Goal: Transaction & Acquisition: Purchase product/service

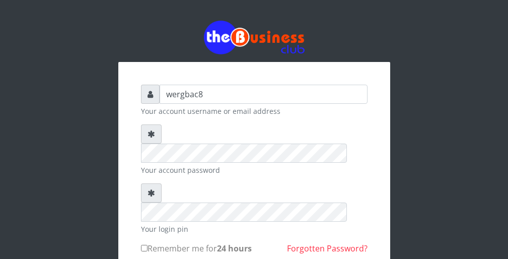
scroll to position [60, 0]
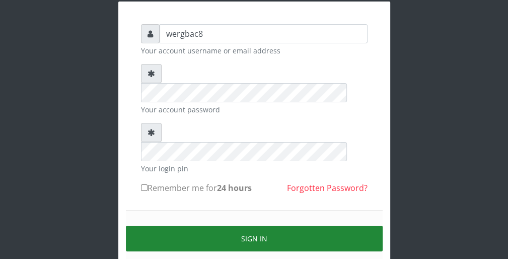
click at [312, 226] on button "Sign in" at bounding box center [254, 239] width 257 height 26
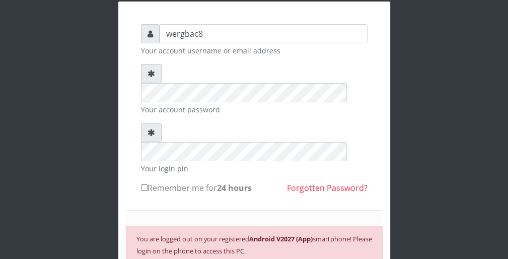
drag, startPoint x: 312, startPoint y: 200, endPoint x: 313, endPoint y: 188, distance: 12.2
click at [313, 226] on div "You are logged out on your registered Android V2027 (App) smartphone! Please lo…" at bounding box center [254, 244] width 257 height 37
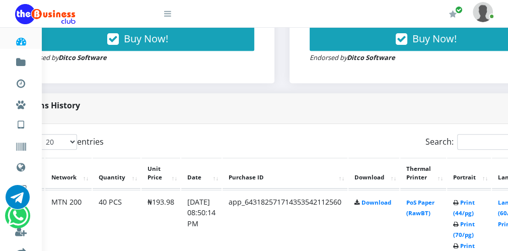
scroll to position [423, 60]
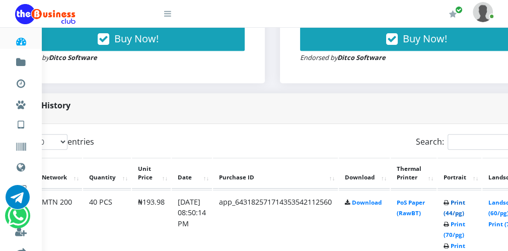
click at [454, 213] on link "Print (44/pg)" at bounding box center [455, 208] width 22 height 19
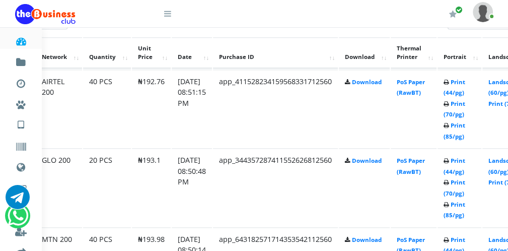
scroll to position [544, 60]
click at [502, 172] on link "Landscape (60/pg)" at bounding box center [504, 165] width 31 height 19
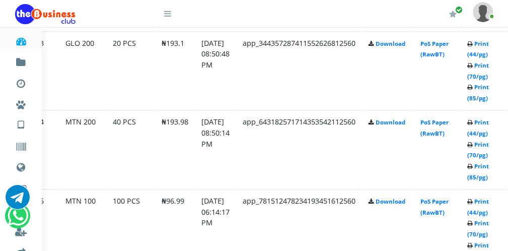
scroll to position [746, 37]
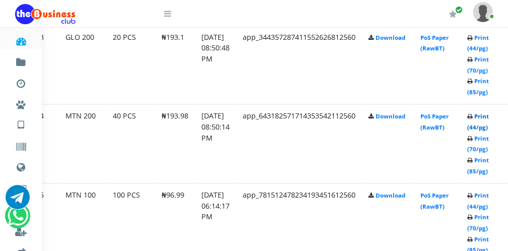
click at [477, 123] on link "Print (44/pg)" at bounding box center [479, 121] width 22 height 19
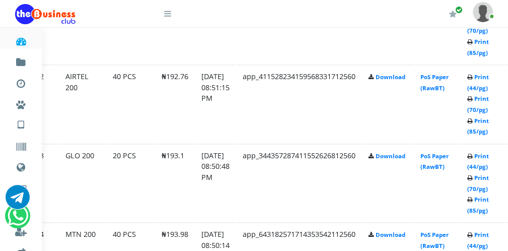
scroll to position [625, 37]
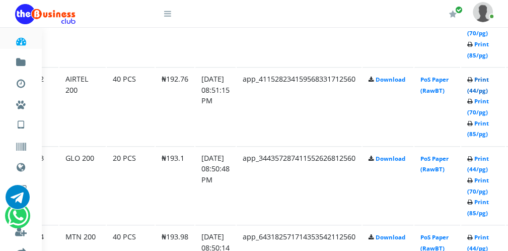
click at [486, 91] on link "Print (44/pg)" at bounding box center [479, 85] width 22 height 19
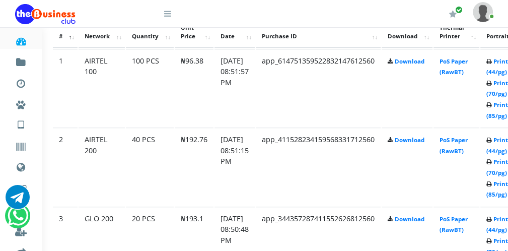
scroll to position [564, 20]
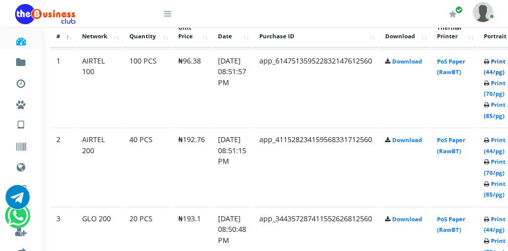
click at [500, 71] on link "Print (44/pg)" at bounding box center [495, 66] width 22 height 19
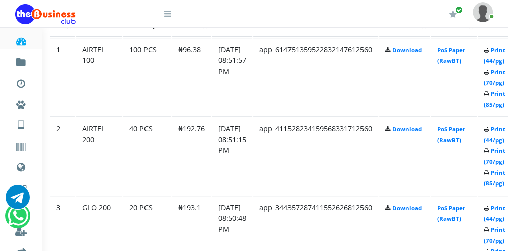
scroll to position [564, 20]
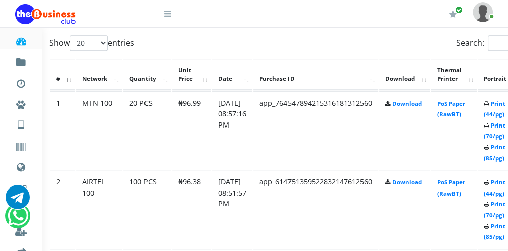
scroll to position [564, 20]
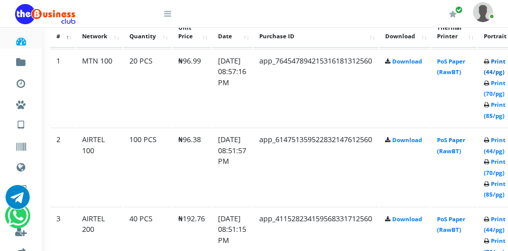
click at [496, 70] on link "Print (44/pg)" at bounding box center [495, 66] width 22 height 19
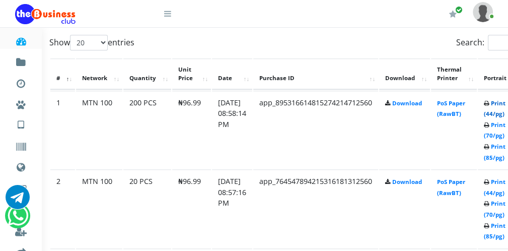
scroll to position [564, 20]
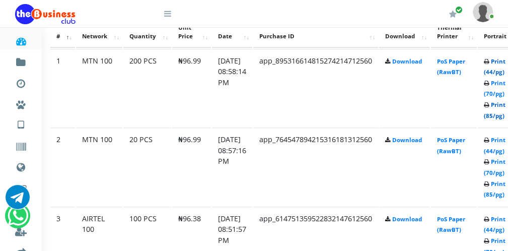
click at [499, 111] on link "Print (85/pg)" at bounding box center [495, 110] width 22 height 19
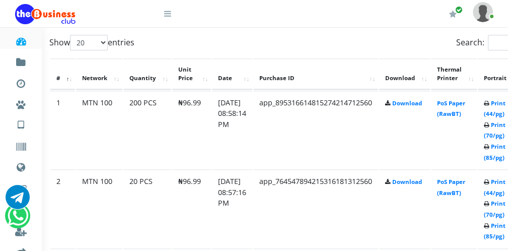
scroll to position [564, 20]
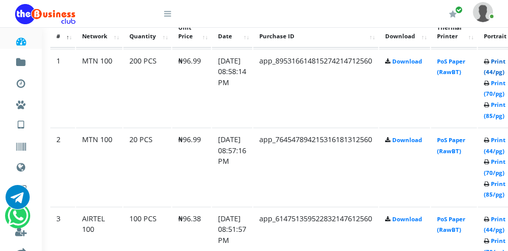
click at [497, 70] on link "Print (44/pg)" at bounding box center [495, 66] width 22 height 19
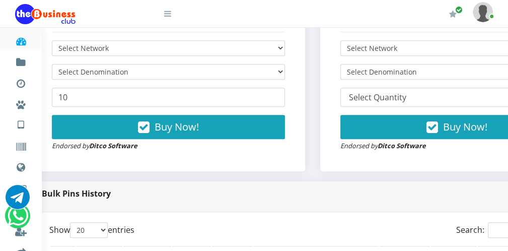
scroll to position [321, 20]
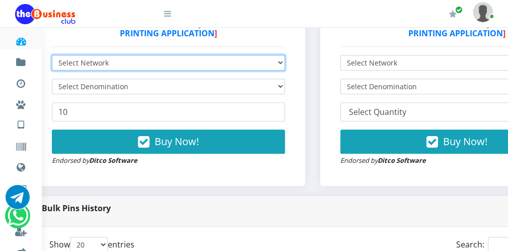
click at [174, 59] on select "Select Network MTN Globacom 9Mobile Airtel" at bounding box center [168, 63] width 233 height 16
select select "Glo"
click at [52, 55] on select "Select Network MTN Globacom 9Mobile Airtel" at bounding box center [168, 63] width 233 height 16
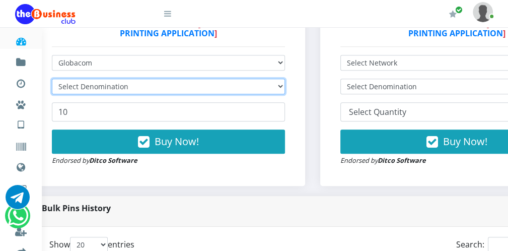
click at [100, 82] on select "Select Denomination" at bounding box center [168, 87] width 233 height 16
click at [101, 86] on select "Select Denomination" at bounding box center [168, 87] width 233 height 16
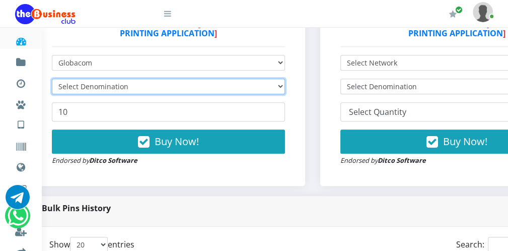
click at [281, 86] on select "Select Denomination" at bounding box center [168, 87] width 233 height 16
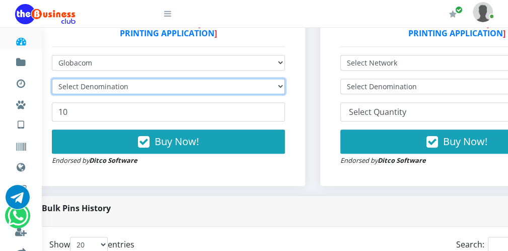
click at [281, 86] on select "Select Denomination" at bounding box center [168, 87] width 233 height 16
click at [132, 83] on select "Select Denomination" at bounding box center [168, 87] width 233 height 16
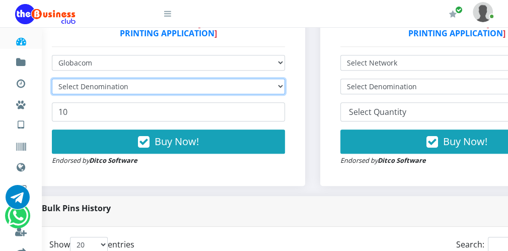
click at [132, 83] on select "Select Denomination" at bounding box center [168, 87] width 233 height 16
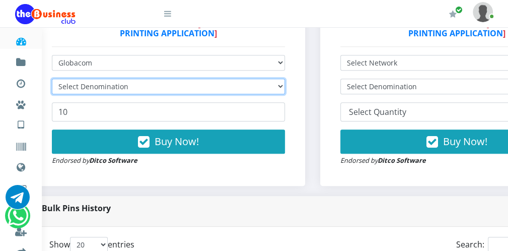
click at [132, 83] on select "Select Denomination" at bounding box center [168, 87] width 233 height 16
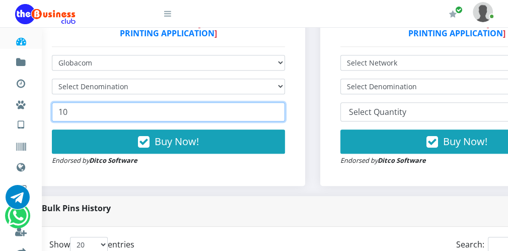
click at [138, 111] on input "10" at bounding box center [168, 111] width 233 height 19
type input "1"
type input "81"
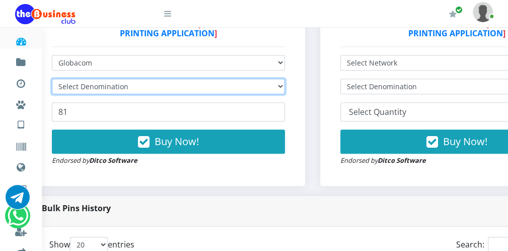
click at [139, 85] on select "Select Denomination" at bounding box center [168, 87] width 233 height 16
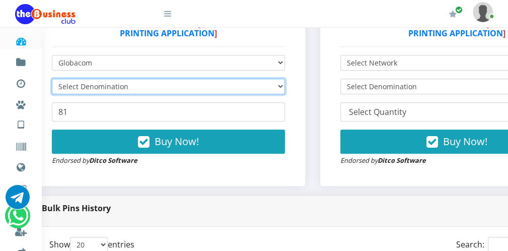
click at [139, 85] on select "Select Denomination" at bounding box center [168, 87] width 233 height 16
click at [278, 88] on select "Select Denomination Glo NGN100 - ₦96.55 Glo NGN200 - ₦193.10 Glo NGN500 - ₦482.…" at bounding box center [168, 87] width 233 height 16
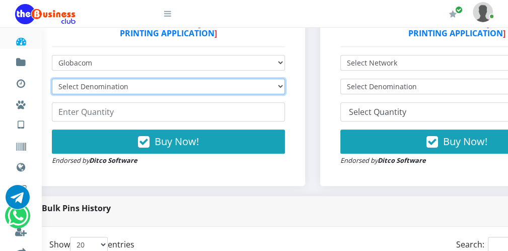
click at [278, 88] on select "Select Denomination Glo NGN100 - ₦96.55 Glo NGN200 - ₦193.10 Glo NGN500 - ₦482.…" at bounding box center [168, 87] width 233 height 16
select select "96.55-100"
click at [52, 79] on select "Select Denomination Glo NGN100 - ₦96.55 Glo NGN200 - ₦193.10 Glo NGN500 - ₦482.…" at bounding box center [168, 87] width 233 height 16
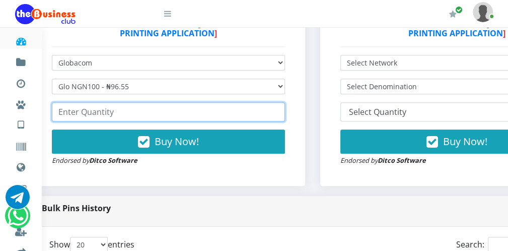
click at [181, 113] on input "number" at bounding box center [168, 111] width 233 height 19
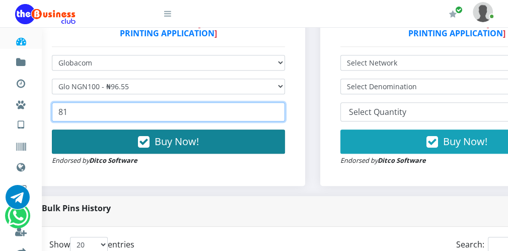
type input "81"
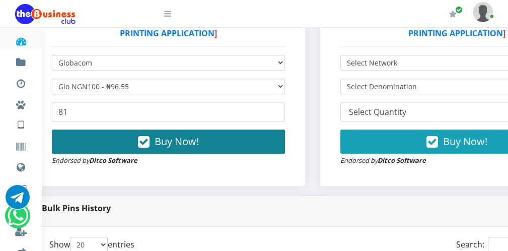
click at [181, 135] on span "Buy Now!" at bounding box center [177, 142] width 44 height 14
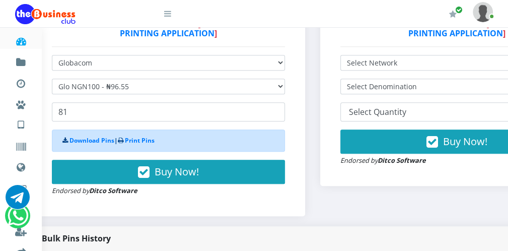
click at [169, 16] on icon at bounding box center [167, 14] width 7 height 8
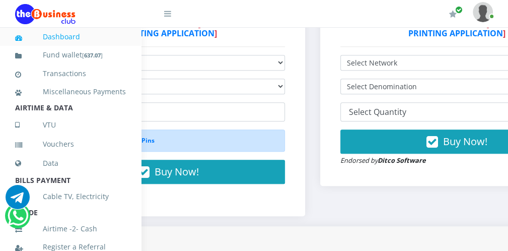
scroll to position [220, 0]
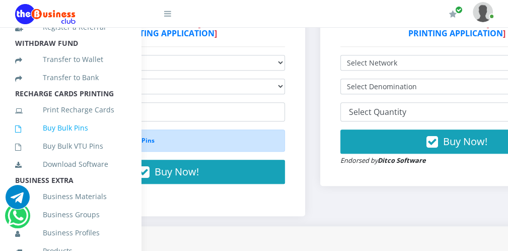
click at [93, 139] on link "Buy Bulk Pins" at bounding box center [70, 127] width 111 height 23
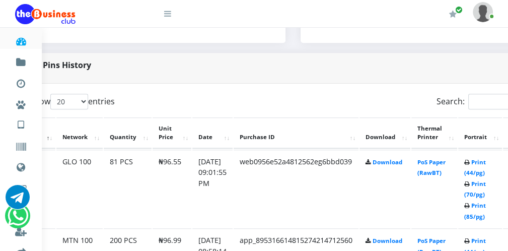
scroll to position [464, 60]
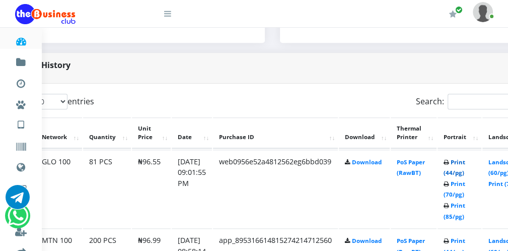
click at [462, 173] on link "Print (44/pg)" at bounding box center [455, 167] width 22 height 19
